Goal: Navigation & Orientation: Find specific page/section

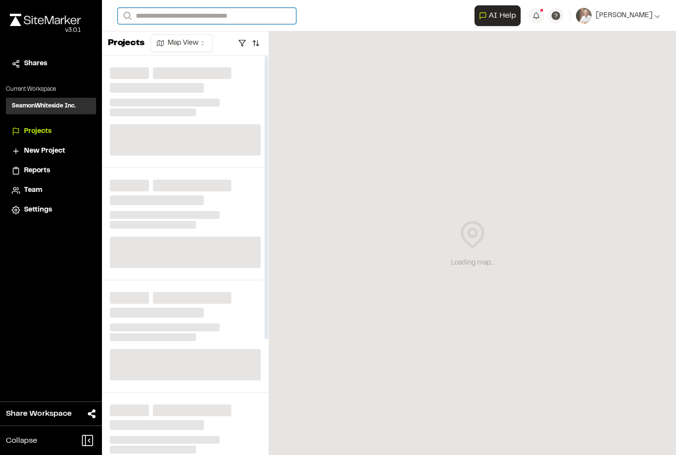
click at [216, 17] on input "Search" at bounding box center [207, 16] width 178 height 16
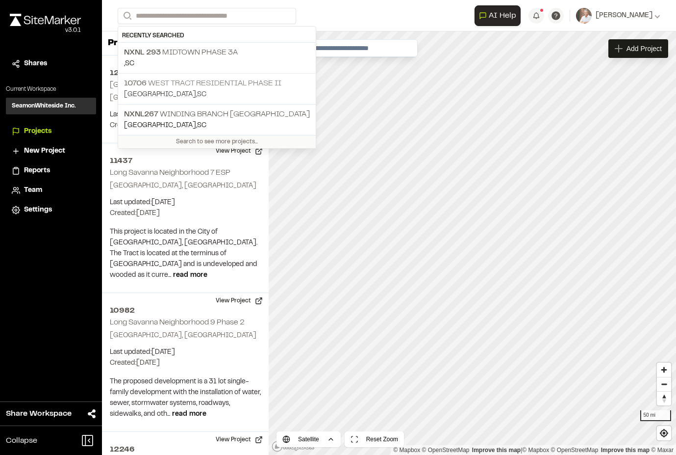
click at [183, 86] on p "10706 West Tract Residential Phase II" at bounding box center [217, 83] width 186 height 12
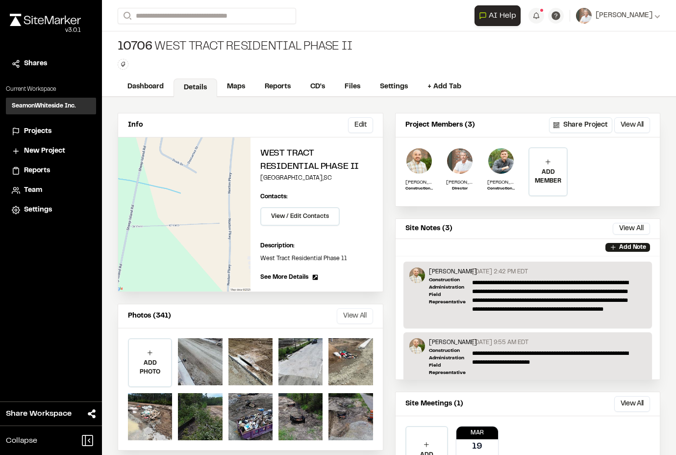
click at [347, 318] on button "View All" at bounding box center [355, 316] width 36 height 16
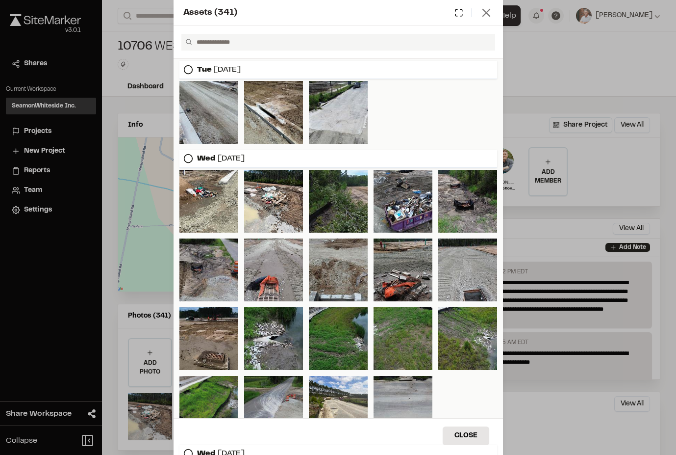
click at [487, 14] on line at bounding box center [486, 12] width 7 height 7
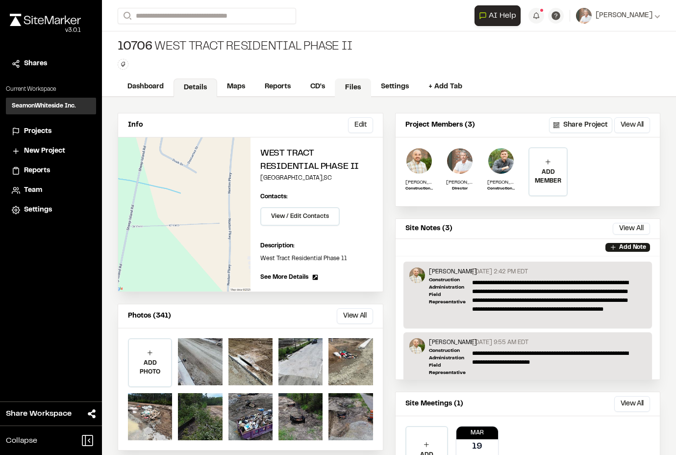
click at [357, 87] on link "Files" at bounding box center [353, 87] width 36 height 19
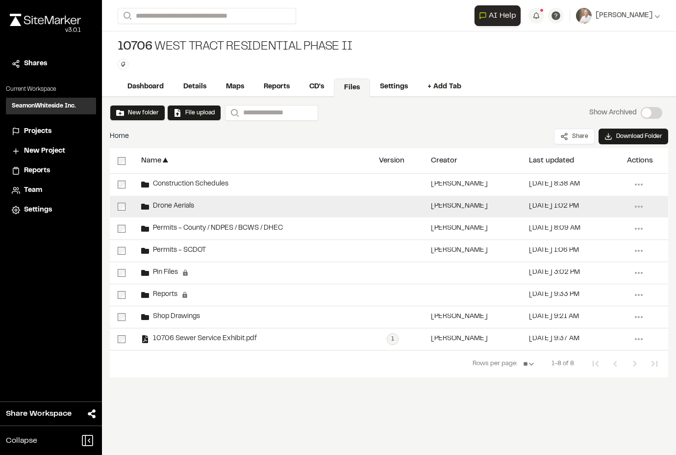
click at [179, 212] on div "Drone Aerials" at bounding box center [252, 207] width 238 height 22
click at [181, 203] on div "Drone Aerials" at bounding box center [167, 206] width 53 height 8
click at [181, 203] on span "Drone Aerials" at bounding box center [171, 206] width 45 height 6
